Goal: Go to known website: Access a specific website the user already knows

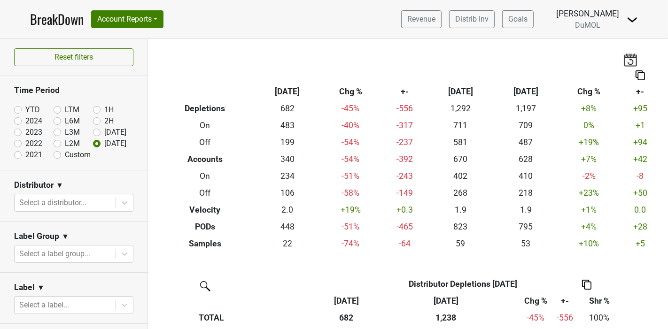
click at [47, 15] on link "BreakDown" at bounding box center [57, 19] width 54 height 20
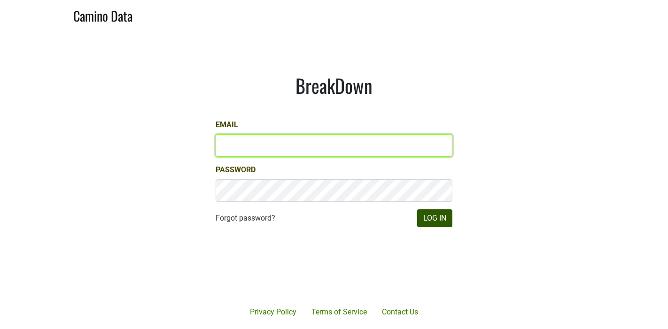
type input "[EMAIL_ADDRESS][DOMAIN_NAME]"
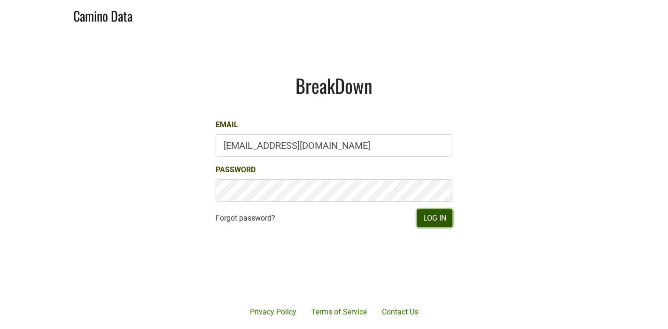
click at [435, 221] on button "Log In" at bounding box center [434, 219] width 35 height 18
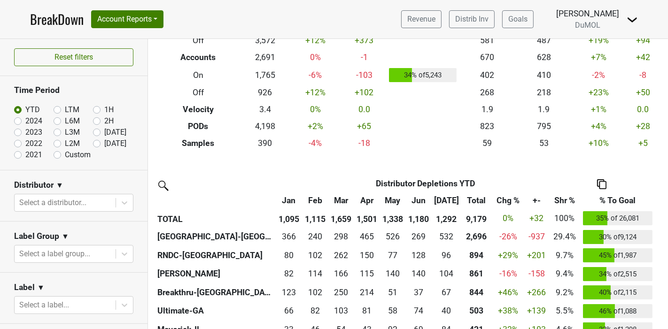
scroll to position [104, 0]
